Goal: Task Accomplishment & Management: Manage account settings

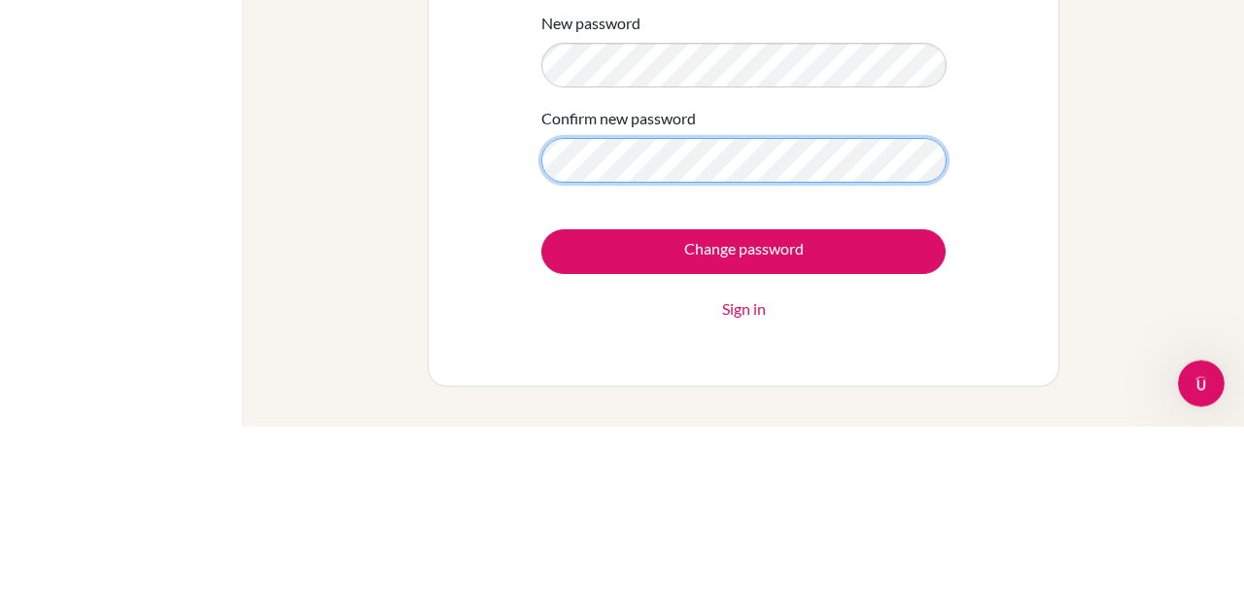
scroll to position [82, 0]
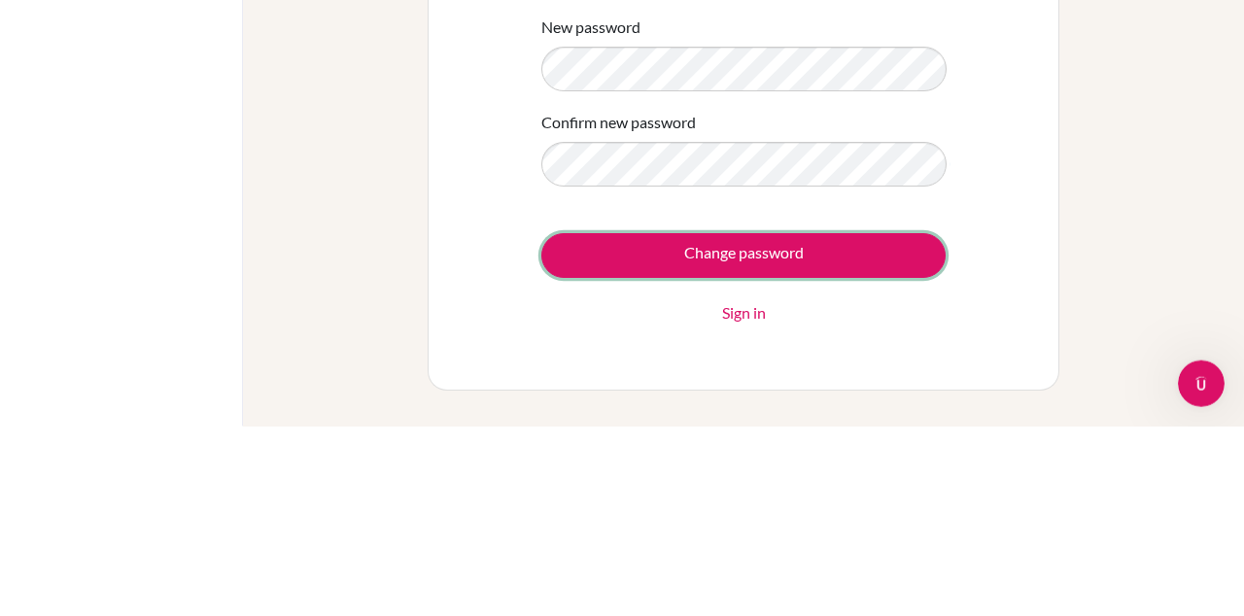
click at [855, 459] on input "Change password" at bounding box center [743, 445] width 404 height 45
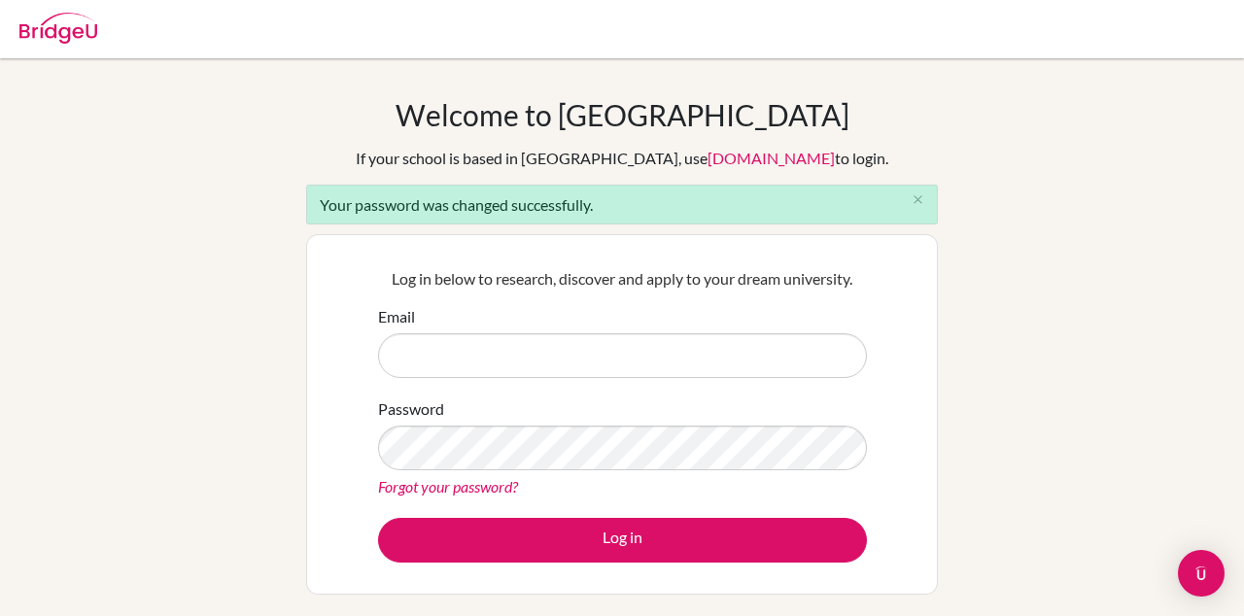
click at [598, 356] on input "Email" at bounding box center [622, 355] width 489 height 45
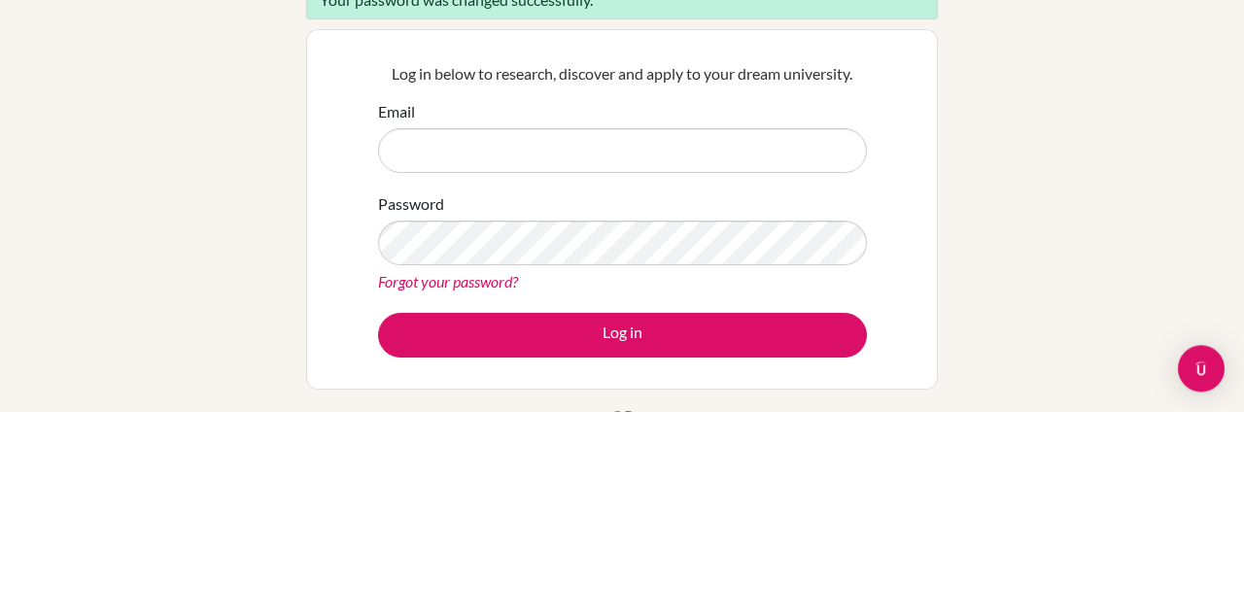
click at [404, 361] on input "Email" at bounding box center [622, 355] width 489 height 45
type input "akyagulanyi@risu.sc.ug"
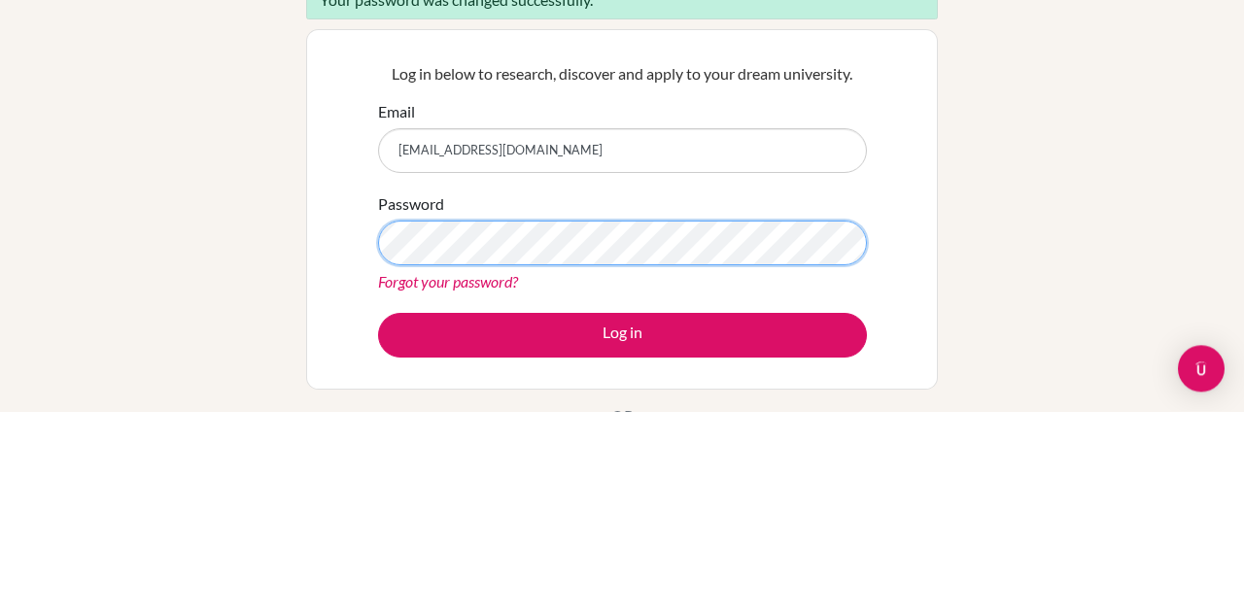
click at [378, 518] on button "Log in" at bounding box center [622, 540] width 489 height 45
